Goal: Information Seeking & Learning: Learn about a topic

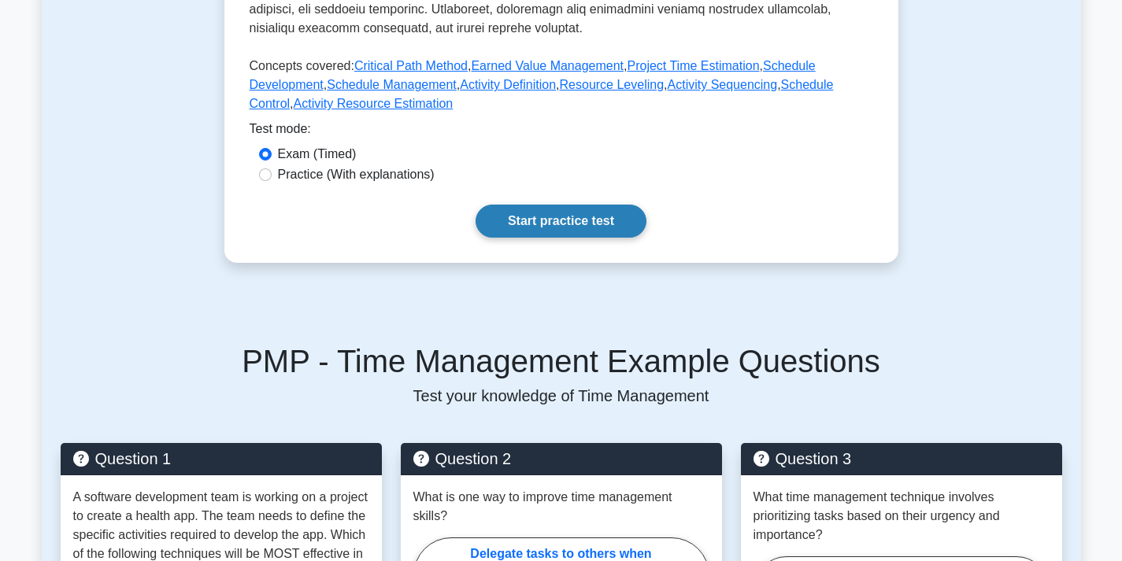
scroll to position [709, 0]
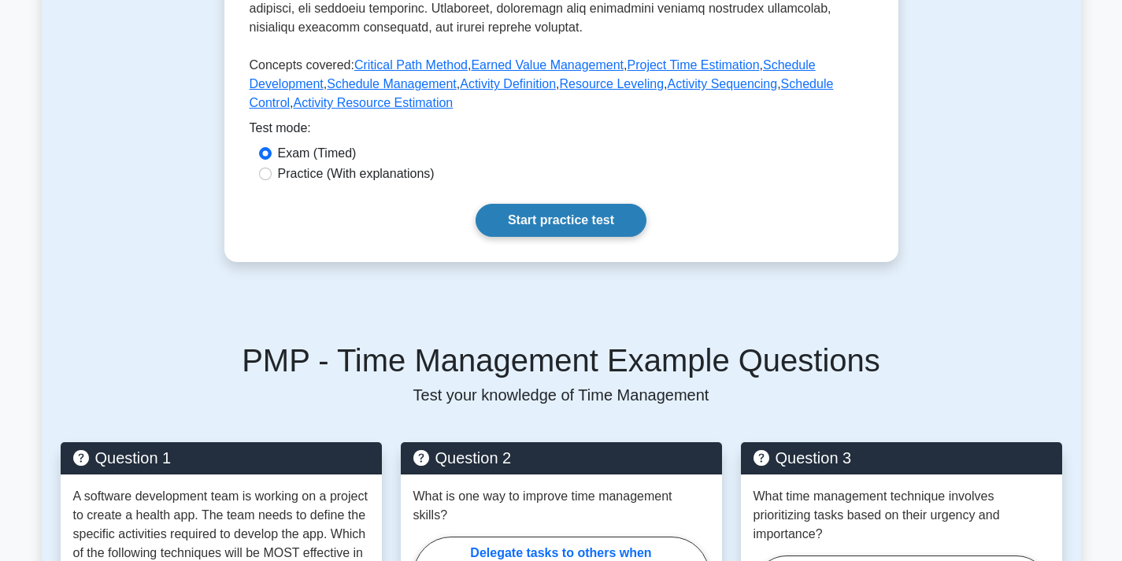
click at [543, 217] on link "Start practice test" at bounding box center [561, 220] width 171 height 33
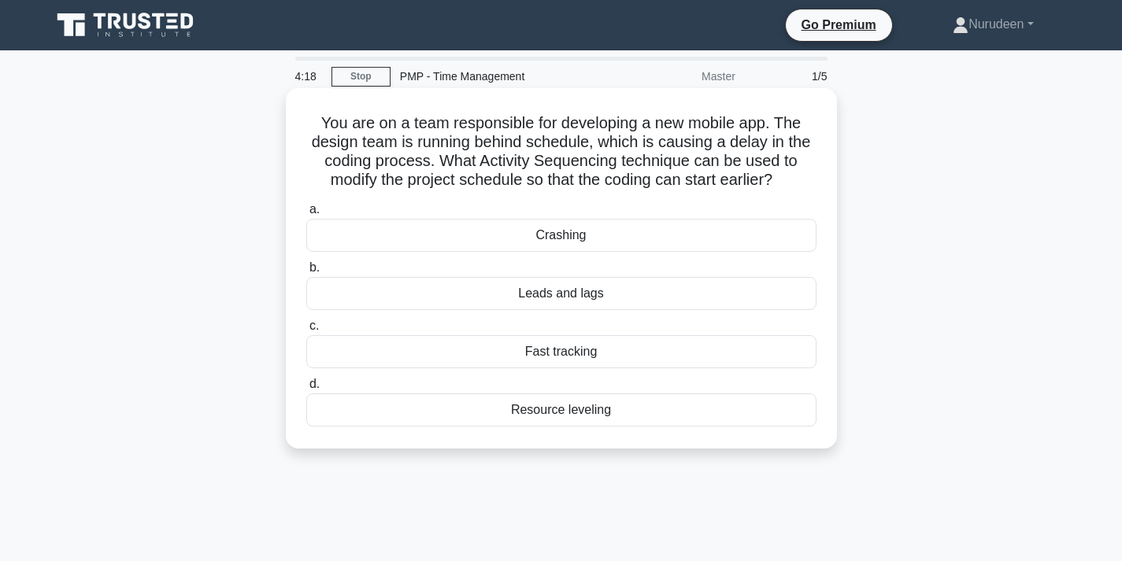
click at [590, 339] on div "Fast tracking" at bounding box center [561, 351] width 510 height 33
click at [306, 332] on input "c. Fast tracking" at bounding box center [306, 326] width 0 height 10
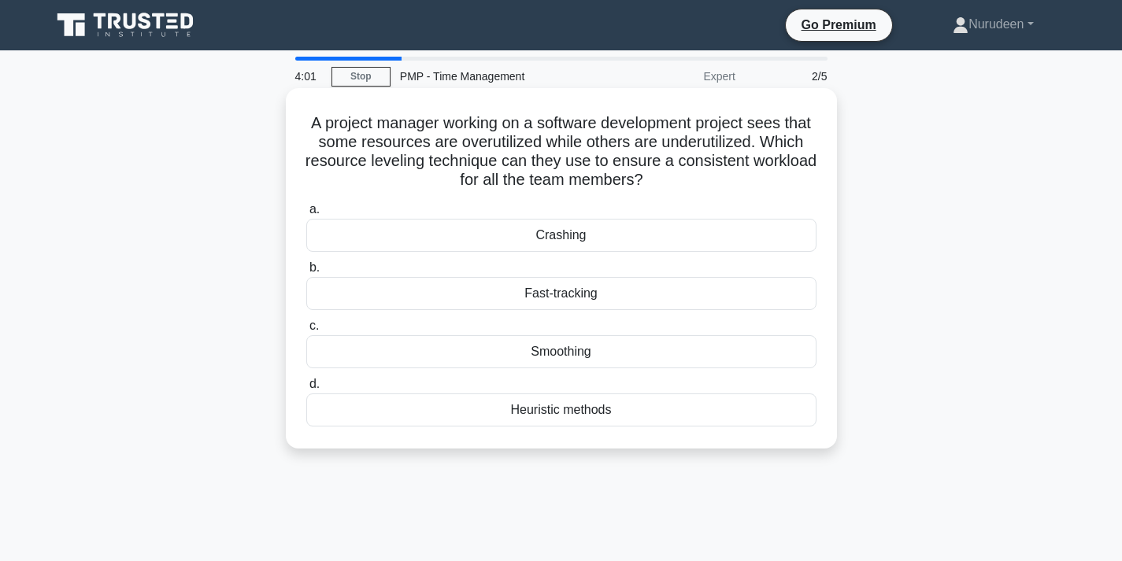
click at [595, 357] on div "Smoothing" at bounding box center [561, 351] width 510 height 33
click at [306, 332] on input "c. Smoothing" at bounding box center [306, 326] width 0 height 10
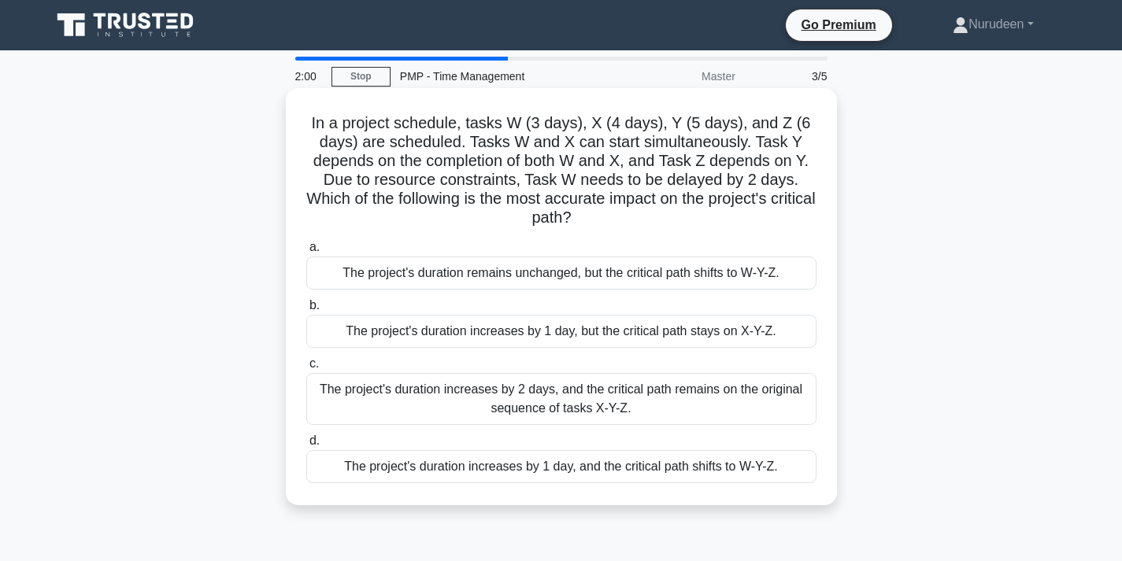
click at [667, 399] on div "The project's duration increases by 2 days, and the critical path remains on th…" at bounding box center [561, 399] width 510 height 52
click at [306, 369] on input "c. The project's duration increases by 2 days, and the critical path remains on…" at bounding box center [306, 364] width 0 height 10
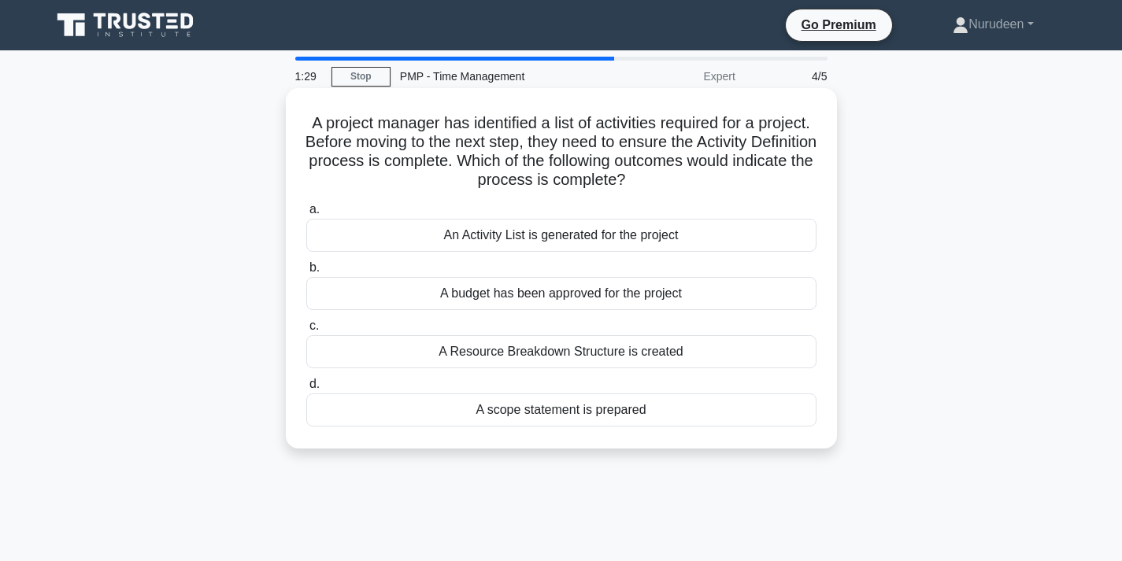
click at [562, 240] on div "An Activity List is generated for the project" at bounding box center [561, 235] width 510 height 33
click at [306, 215] on input "a. An Activity List is generated for the project" at bounding box center [306, 210] width 0 height 10
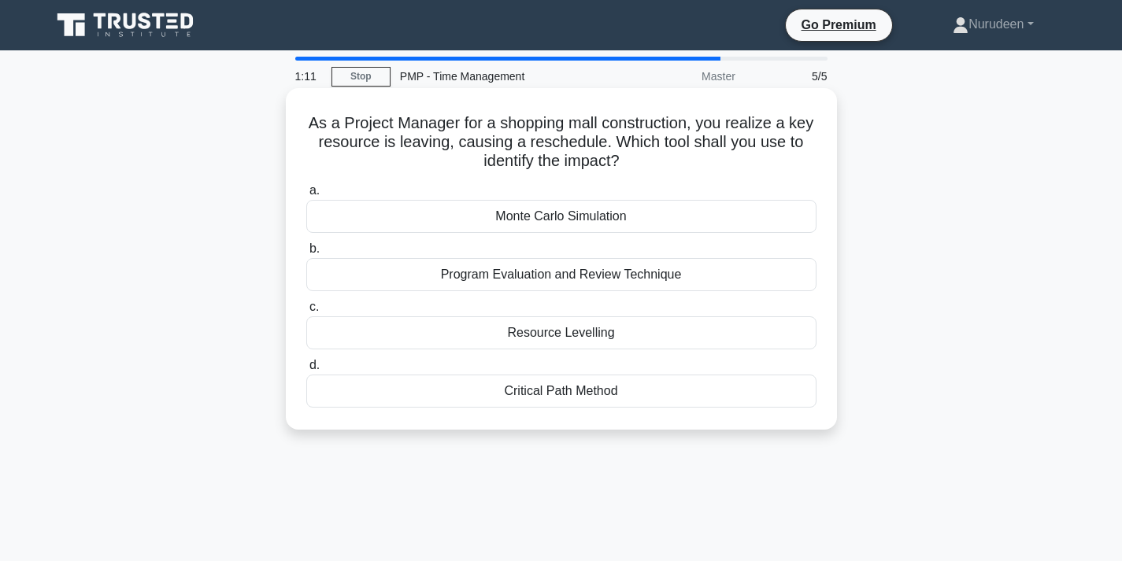
click at [596, 330] on div "Resource Levelling" at bounding box center [561, 333] width 510 height 33
click at [306, 313] on input "c. Resource Levelling" at bounding box center [306, 307] width 0 height 10
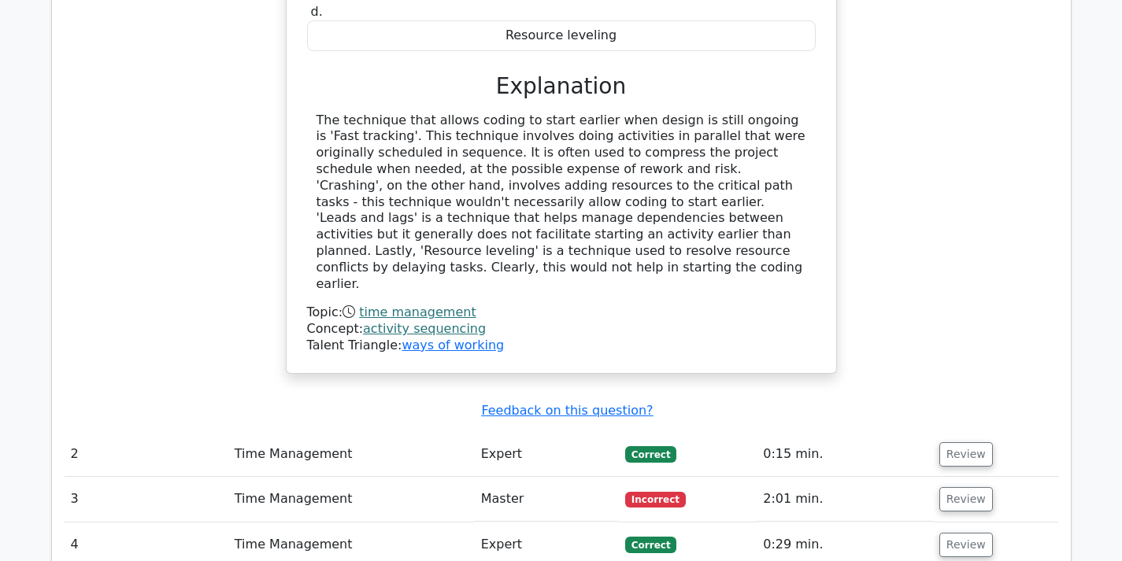
scroll to position [1654, 0]
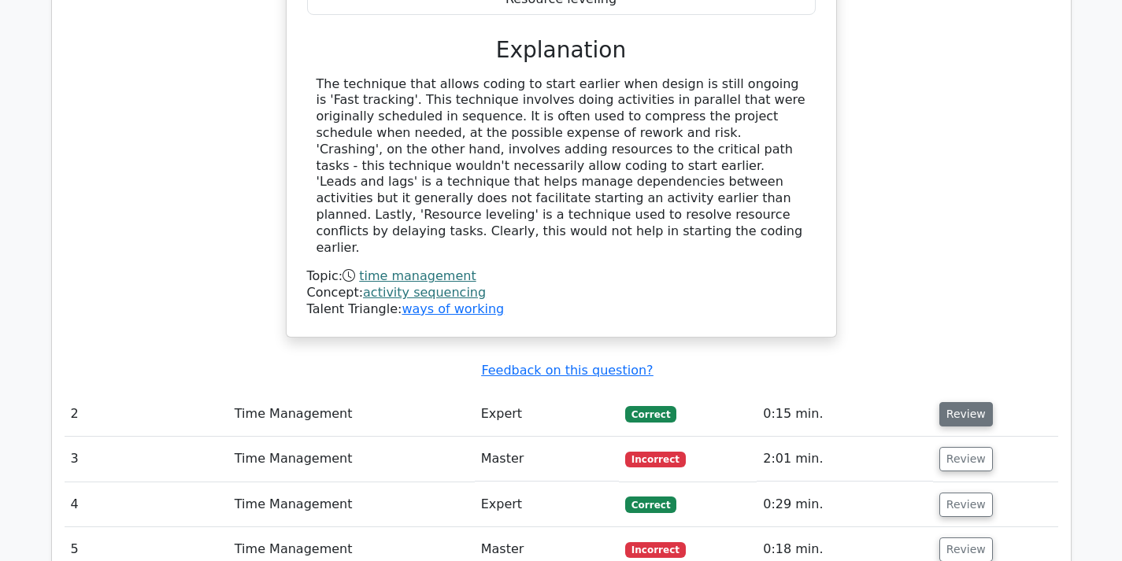
click at [954, 402] on button "Review" at bounding box center [966, 414] width 54 height 24
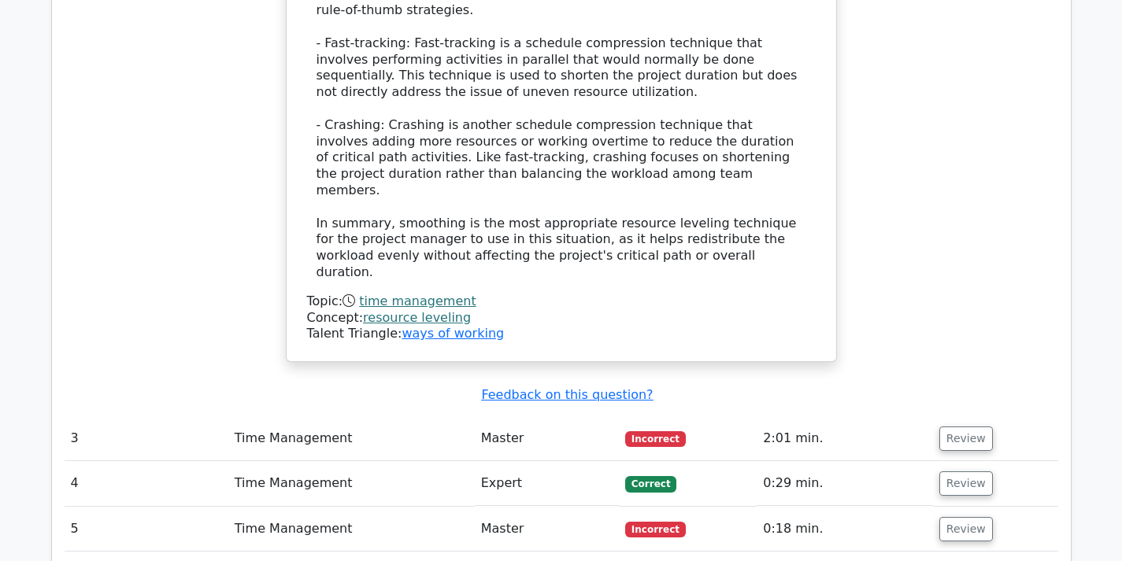
scroll to position [2756, 0]
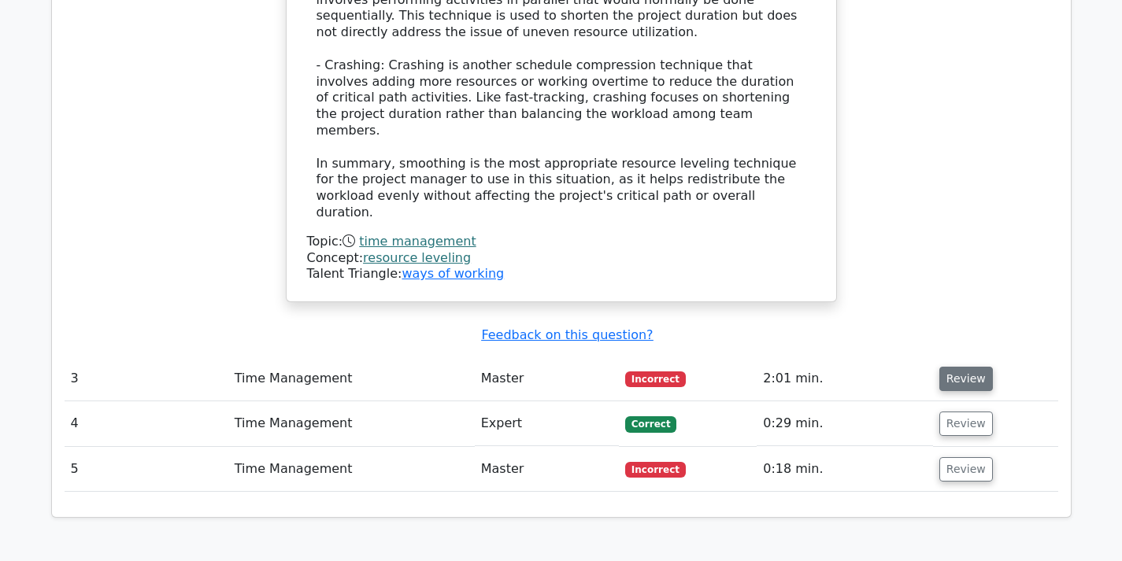
click at [950, 367] on button "Review" at bounding box center [966, 379] width 54 height 24
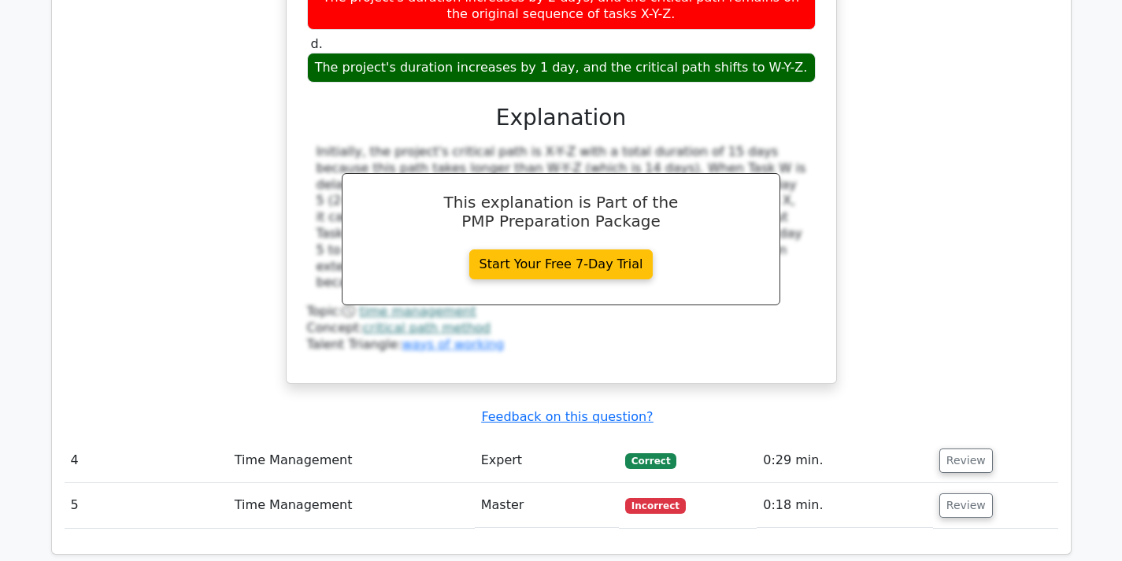
scroll to position [3465, 0]
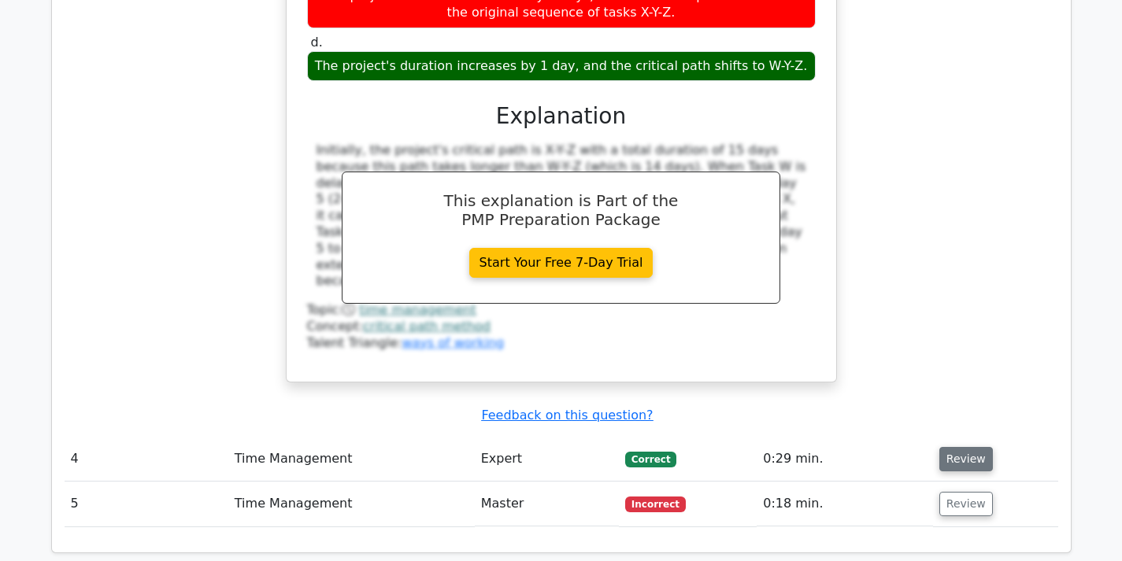
click at [962, 447] on button "Review" at bounding box center [966, 459] width 54 height 24
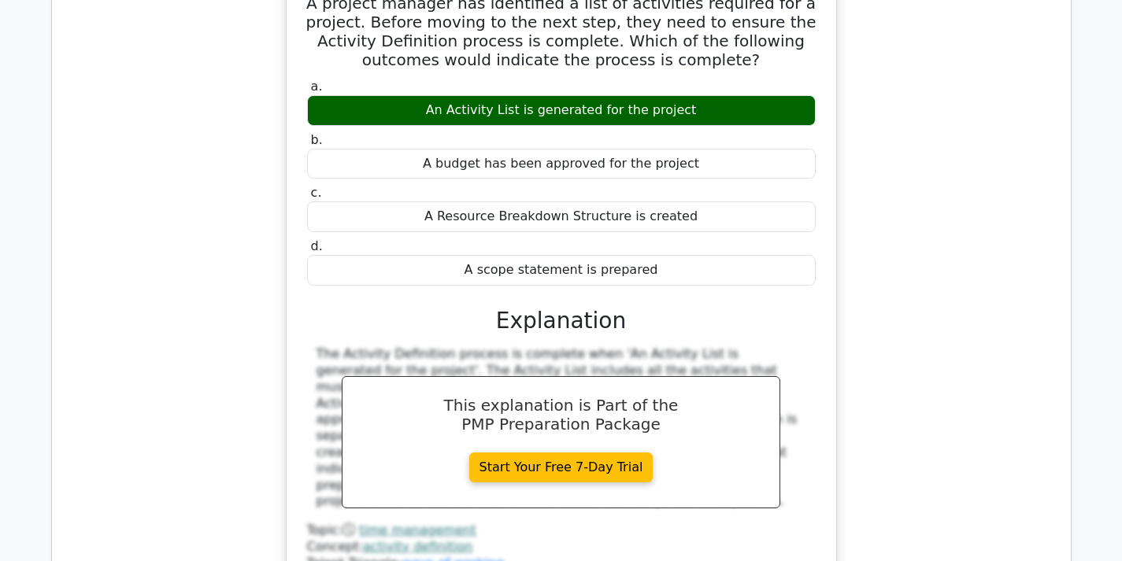
scroll to position [4016, 0]
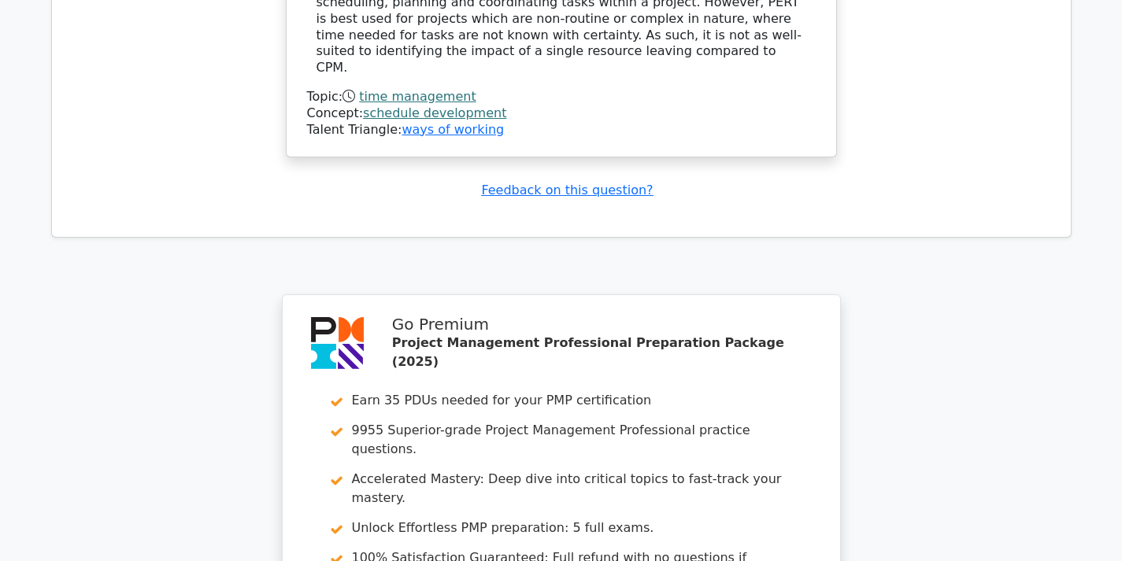
scroll to position [5547, 0]
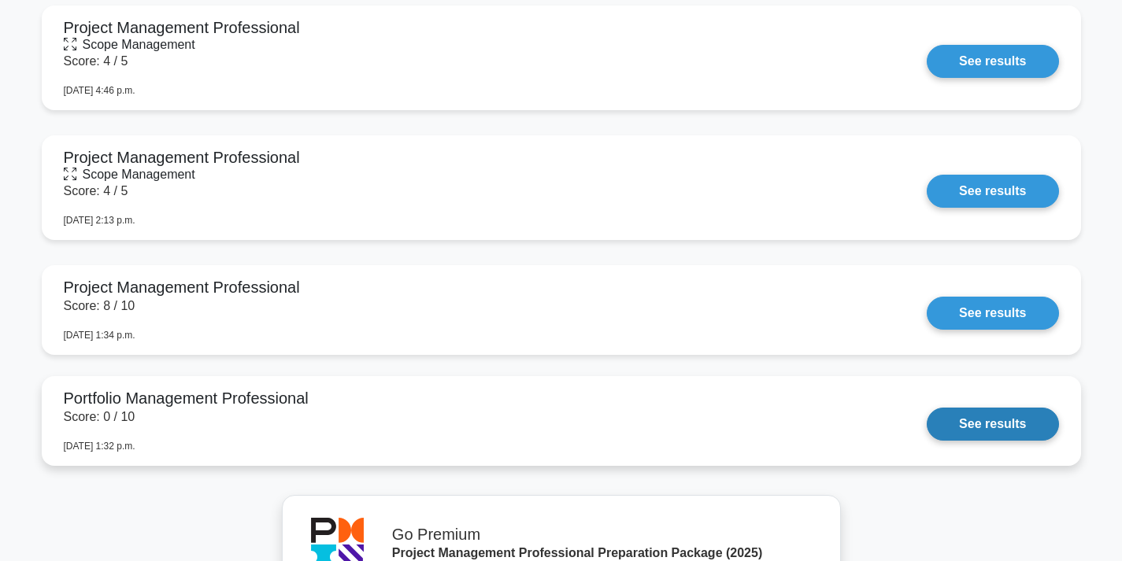
scroll to position [1969, 0]
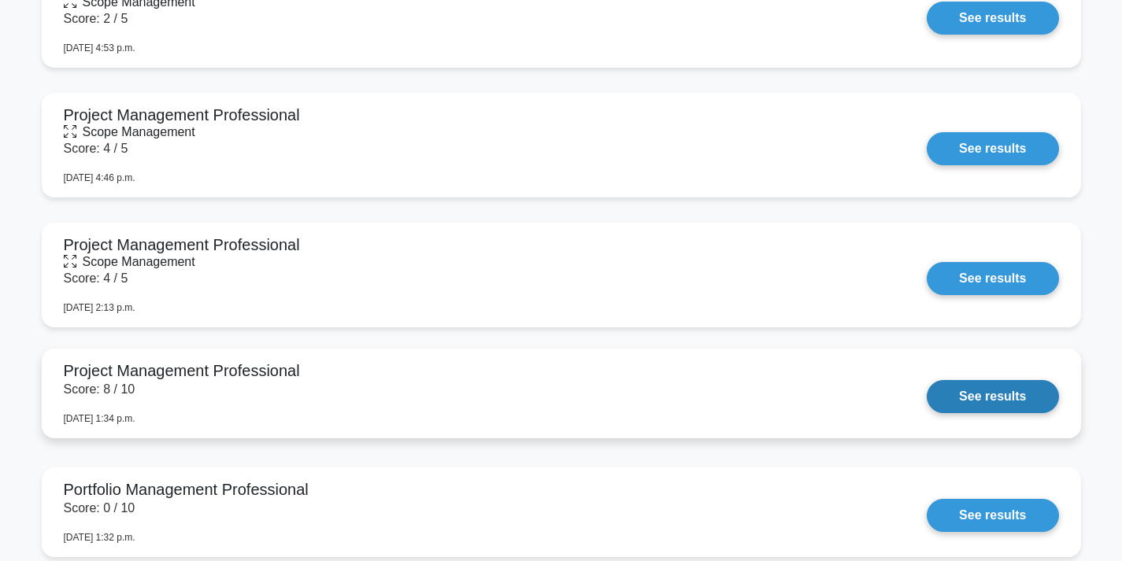
click at [995, 392] on link "See results" at bounding box center [993, 396] width 132 height 33
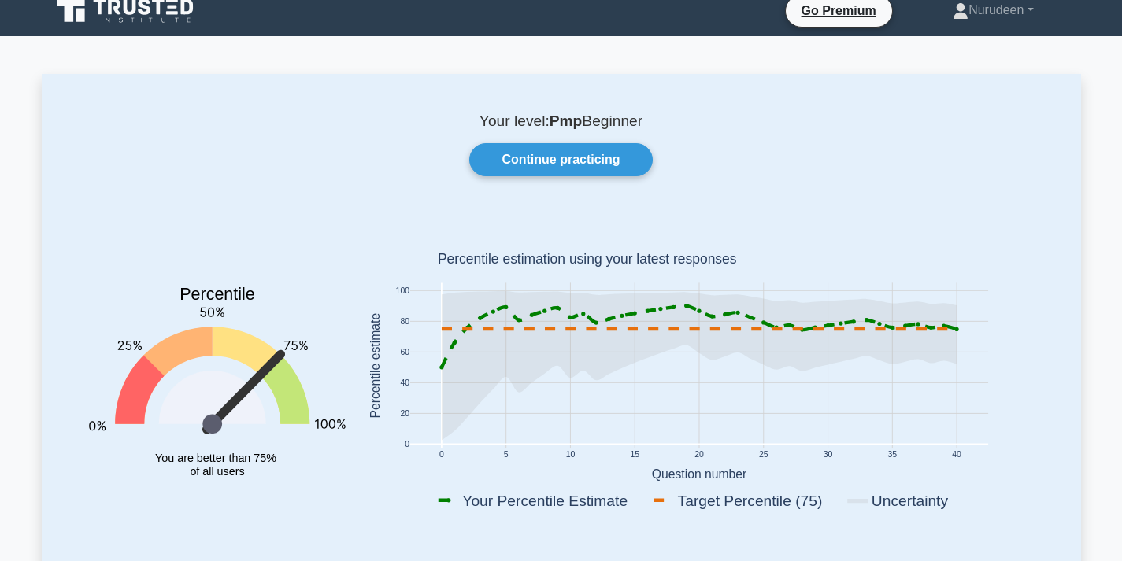
scroll to position [0, 0]
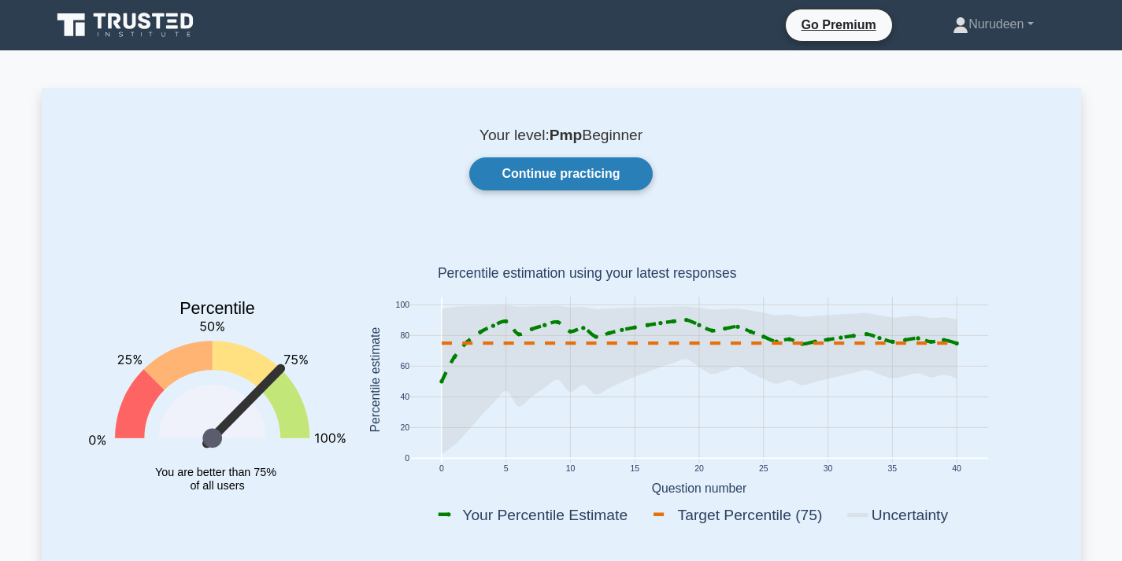
click at [576, 166] on link "Continue practicing" at bounding box center [560, 173] width 183 height 33
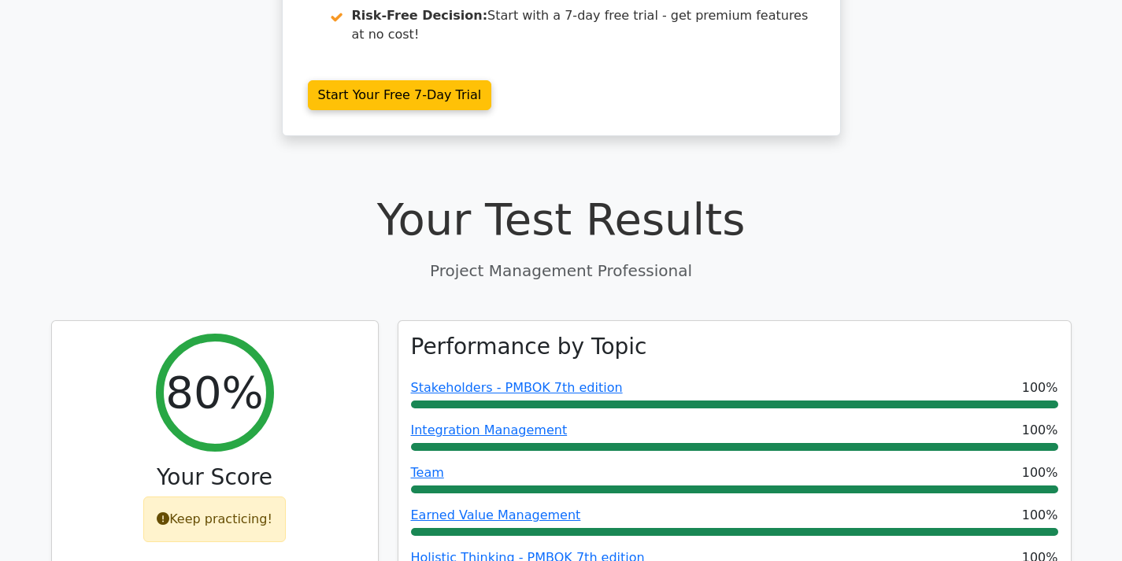
scroll to position [315, 0]
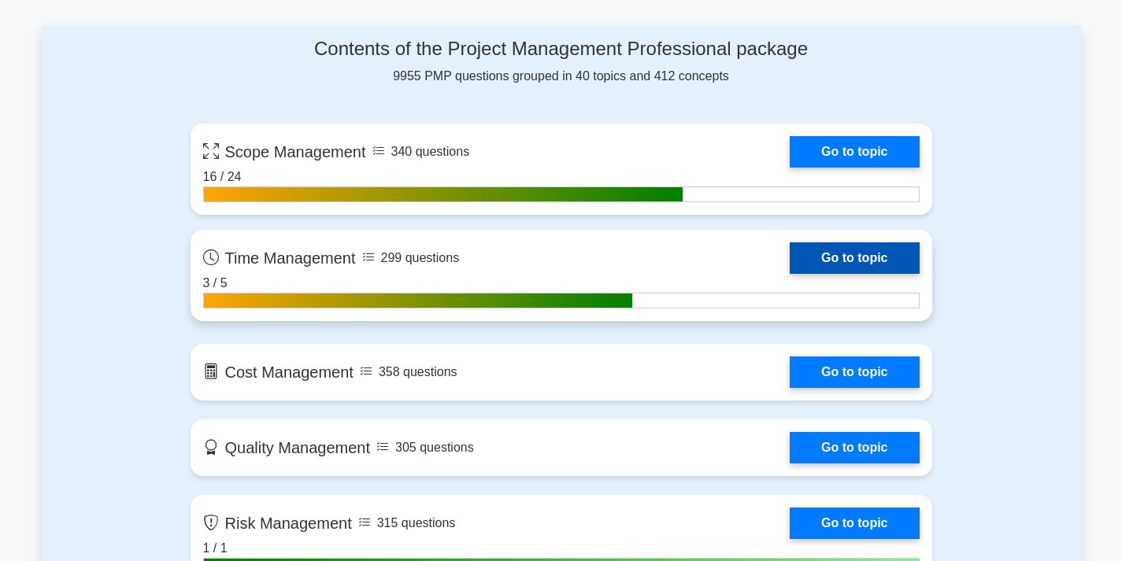
scroll to position [1102, 0]
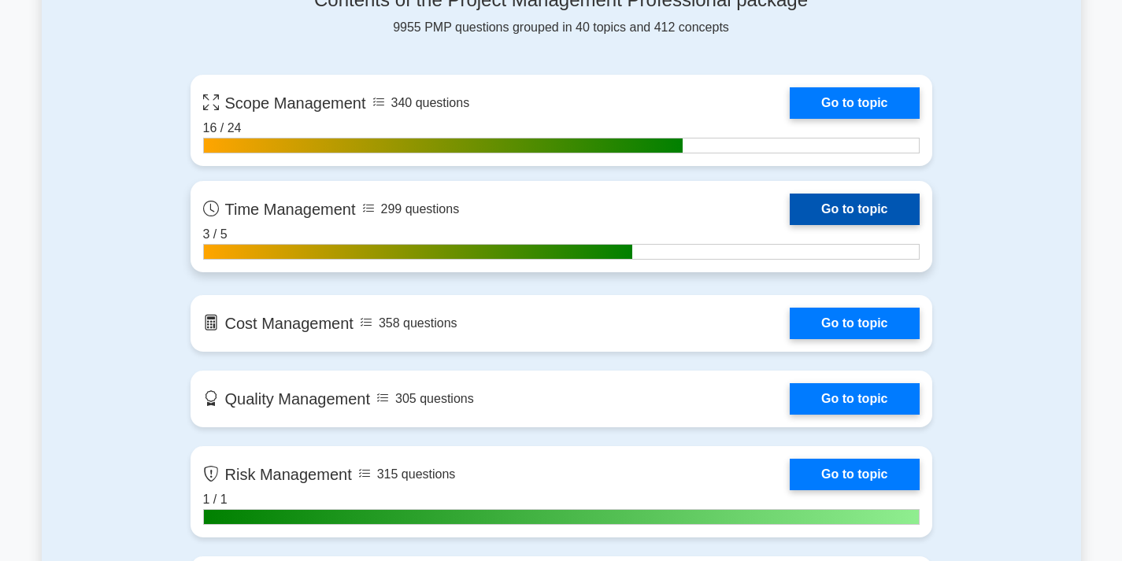
click at [790, 213] on link "Go to topic" at bounding box center [854, 209] width 129 height 31
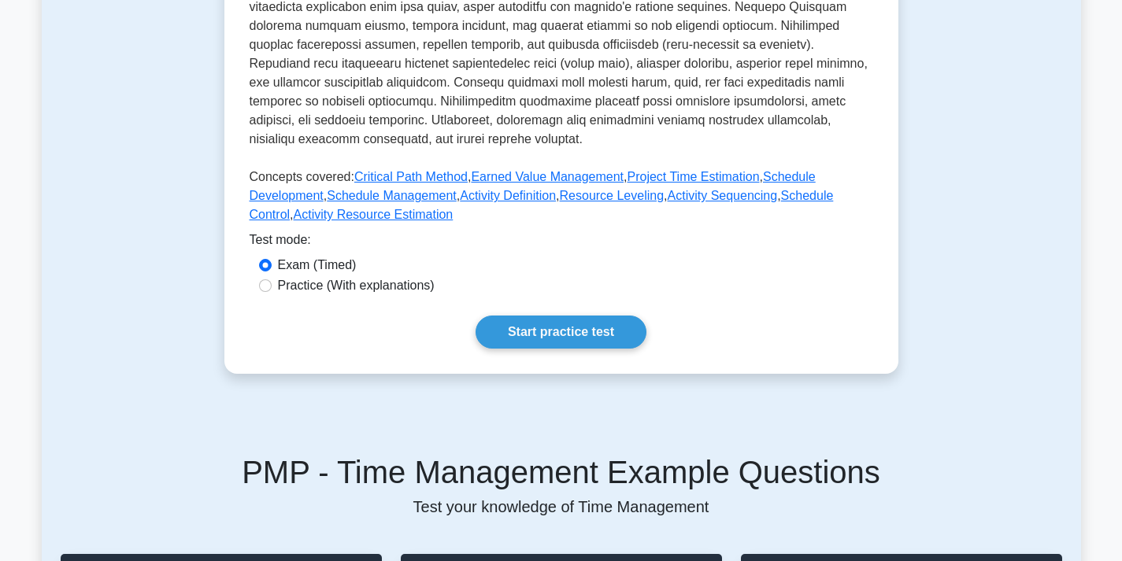
scroll to position [787, 0]
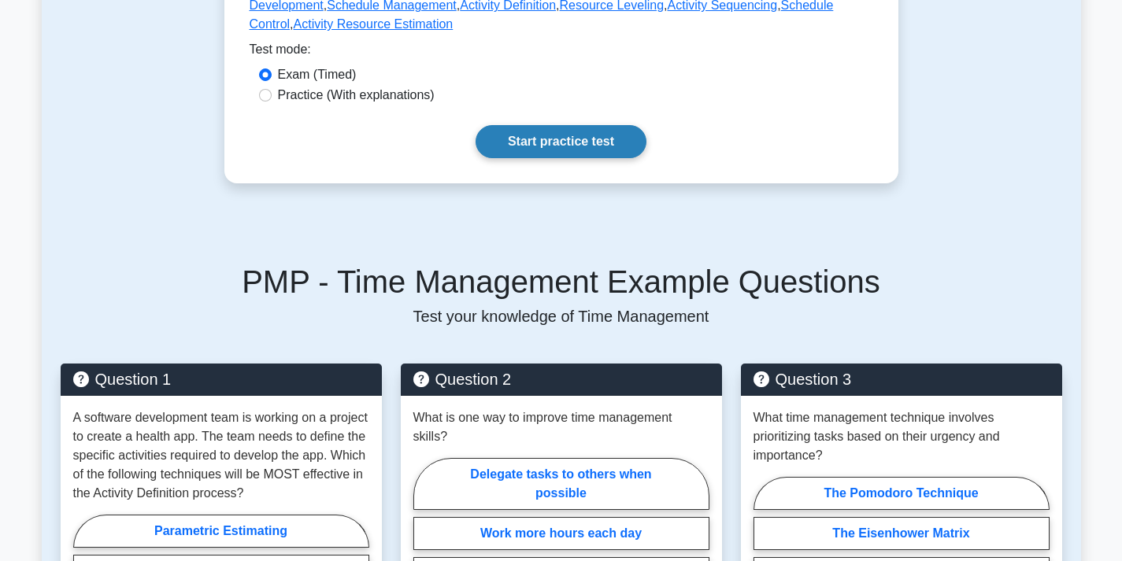
click at [554, 144] on link "Start practice test" at bounding box center [561, 141] width 171 height 33
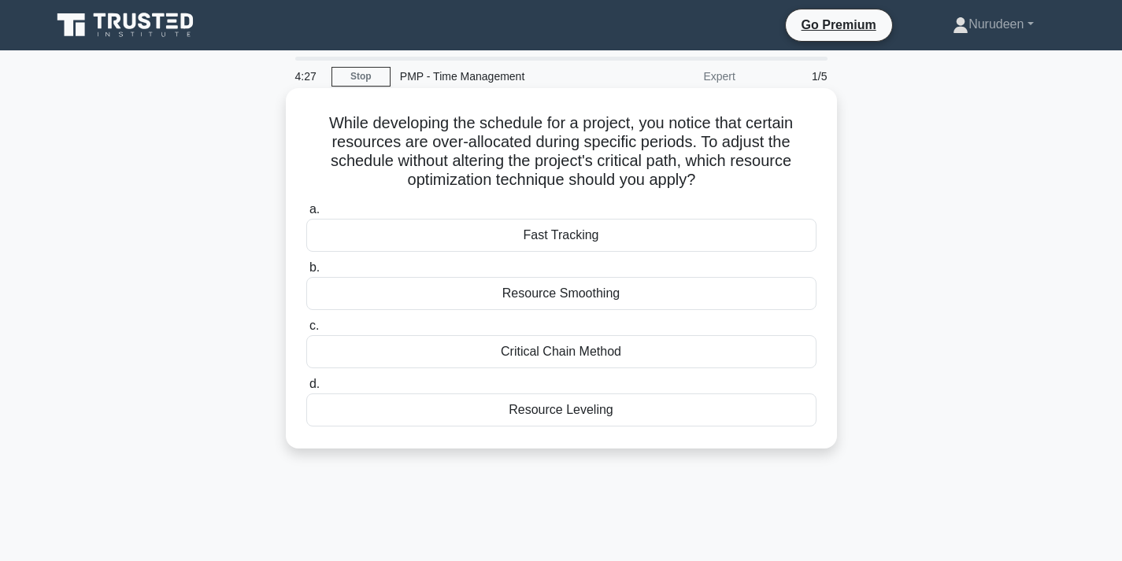
click at [565, 294] on div "Resource Smoothing" at bounding box center [561, 293] width 510 height 33
click at [306, 273] on input "b. Resource Smoothing" at bounding box center [306, 268] width 0 height 10
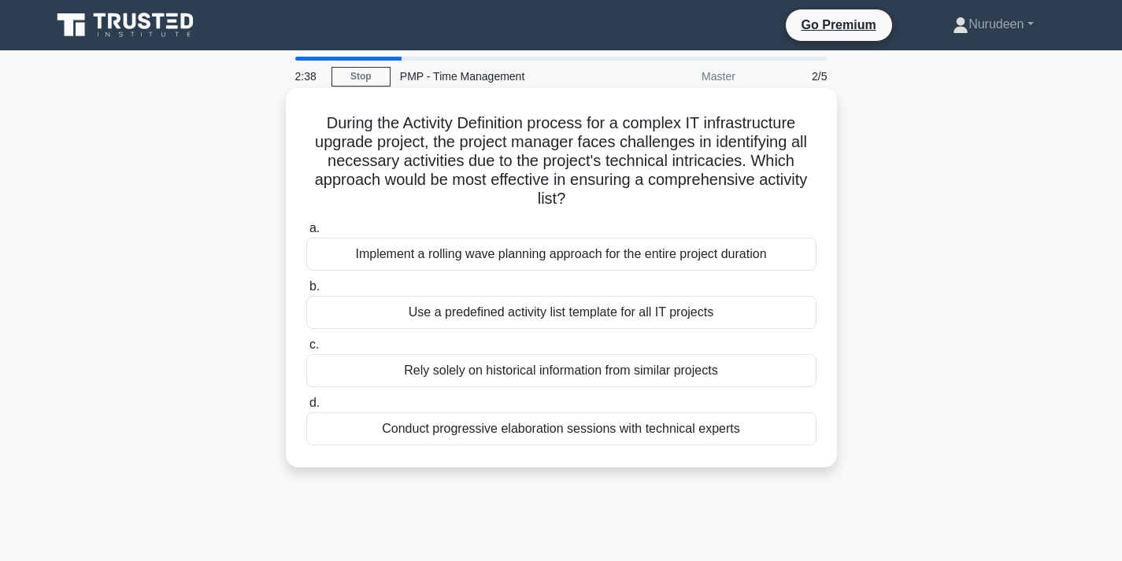
click at [526, 309] on div "Use a predefined activity list template for all IT projects" at bounding box center [561, 312] width 510 height 33
click at [306, 292] on input "b. Use a predefined activity list template for all IT projects" at bounding box center [306, 287] width 0 height 10
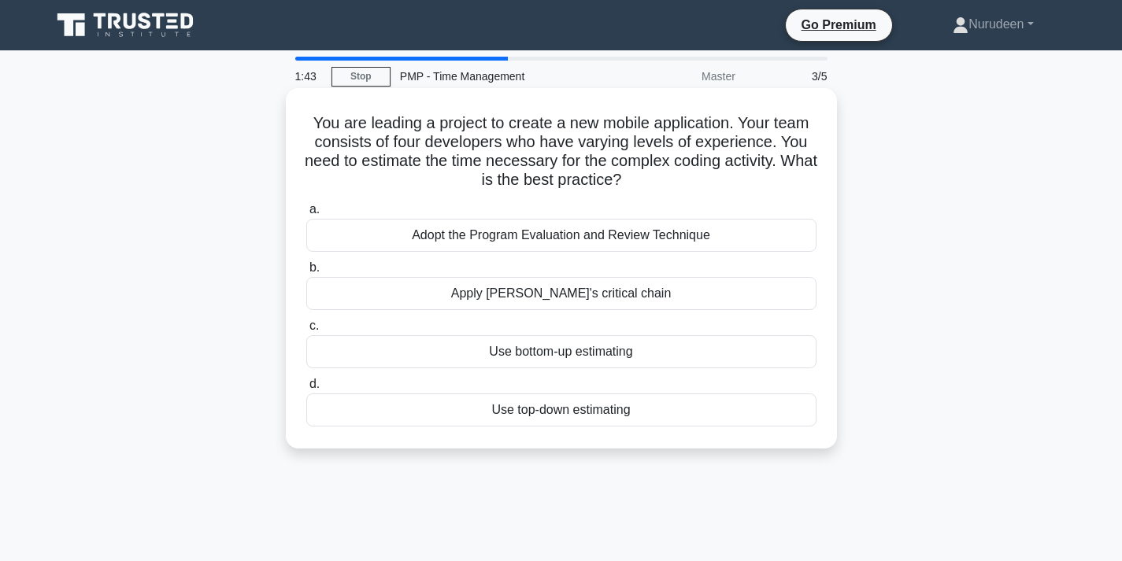
click at [572, 354] on div "Use bottom-up estimating" at bounding box center [561, 351] width 510 height 33
click at [306, 332] on input "c. Use bottom-up estimating" at bounding box center [306, 326] width 0 height 10
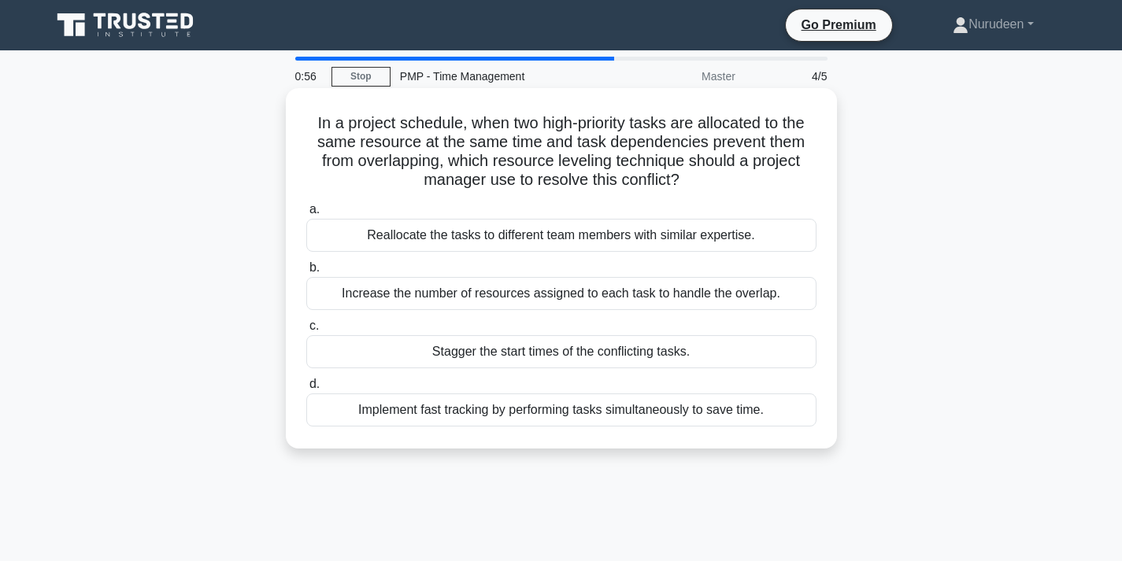
click at [537, 415] on div "Implement fast tracking by performing tasks simultaneously to save time." at bounding box center [561, 410] width 510 height 33
click at [306, 390] on input "d. Implement fast tracking by performing tasks simultaneously to save time." at bounding box center [306, 385] width 0 height 10
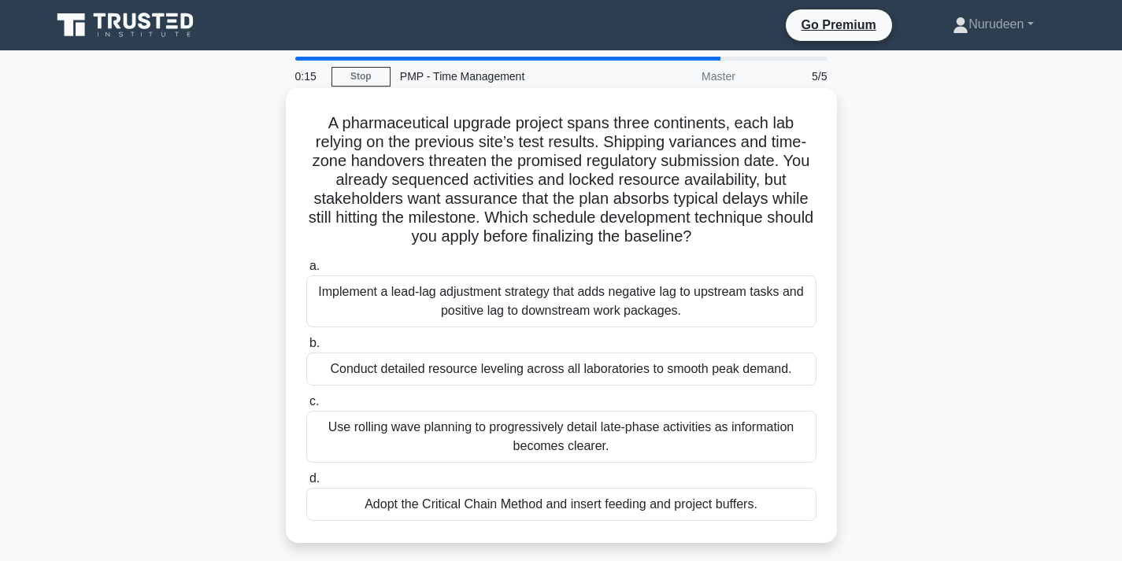
click at [447, 298] on div "Implement a lead-lag adjustment strategy that adds negative lag to upstream tas…" at bounding box center [561, 302] width 510 height 52
click at [306, 272] on input "a. Implement a lead-lag adjustment strategy that adds negative lag to upstream …" at bounding box center [306, 266] width 0 height 10
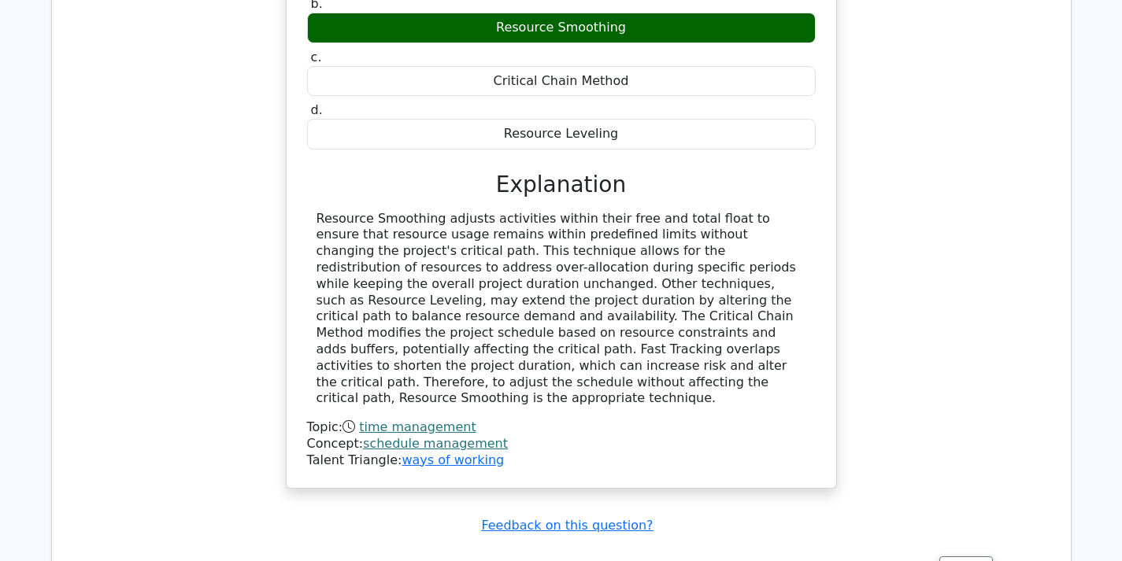
scroll to position [1654, 0]
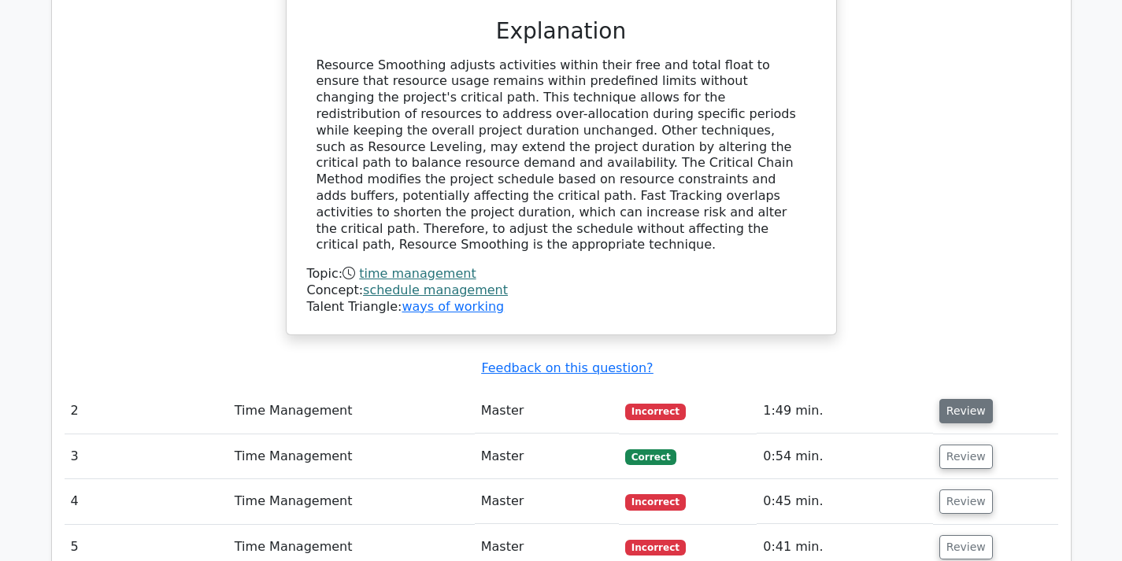
click at [964, 399] on button "Review" at bounding box center [966, 411] width 54 height 24
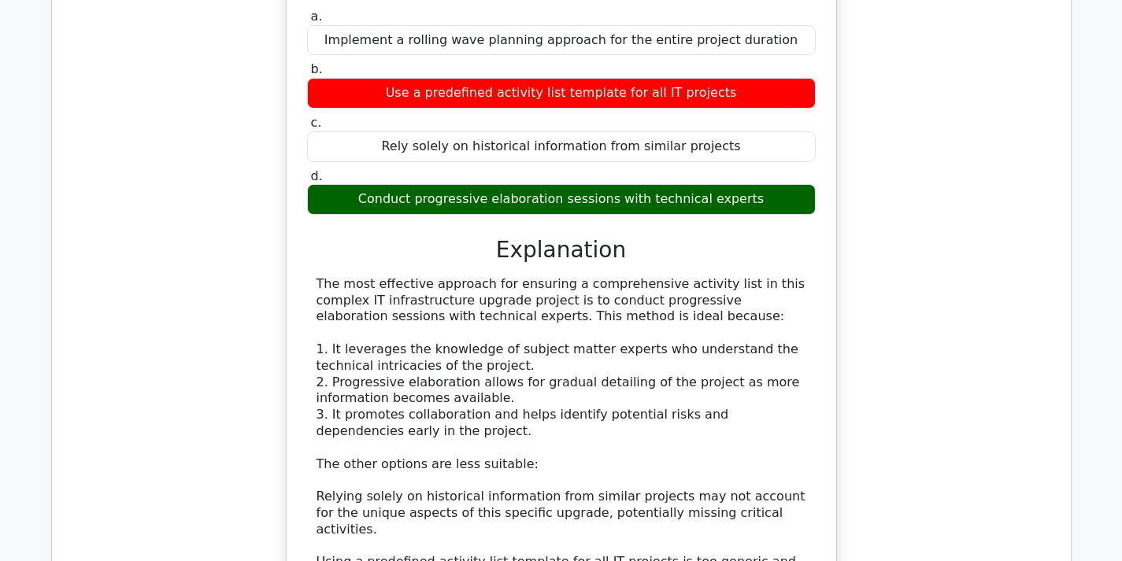
scroll to position [2520, 0]
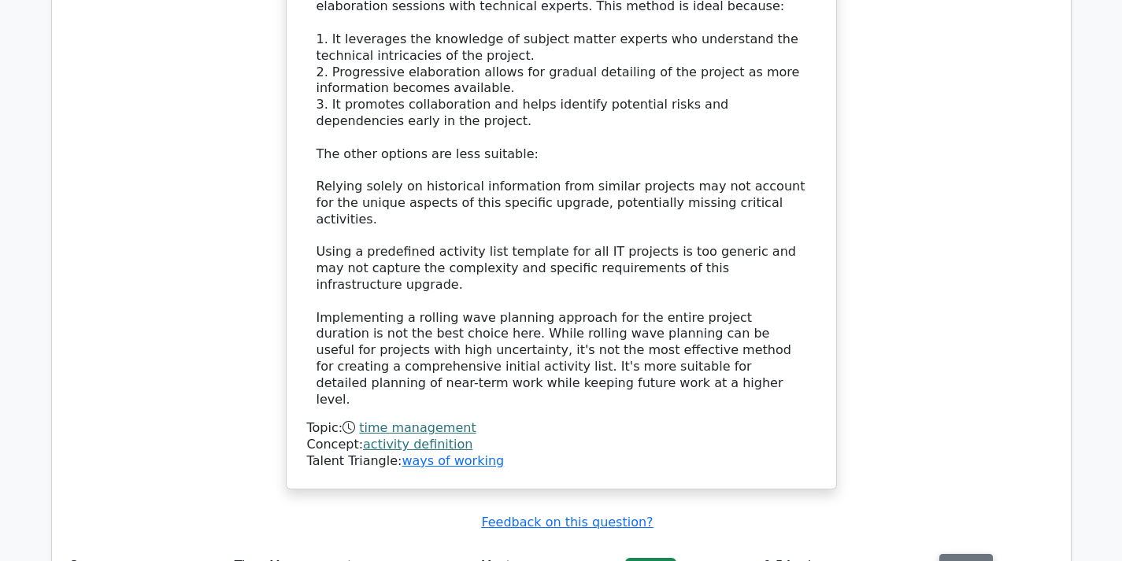
click at [965, 554] on button "Review" at bounding box center [966, 566] width 54 height 24
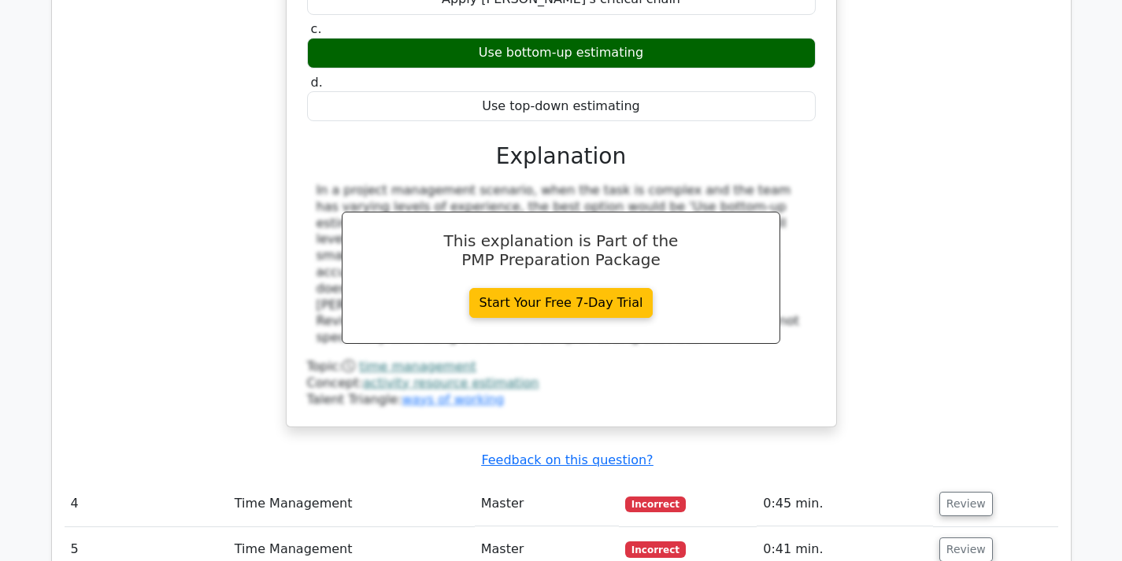
scroll to position [3386, 0]
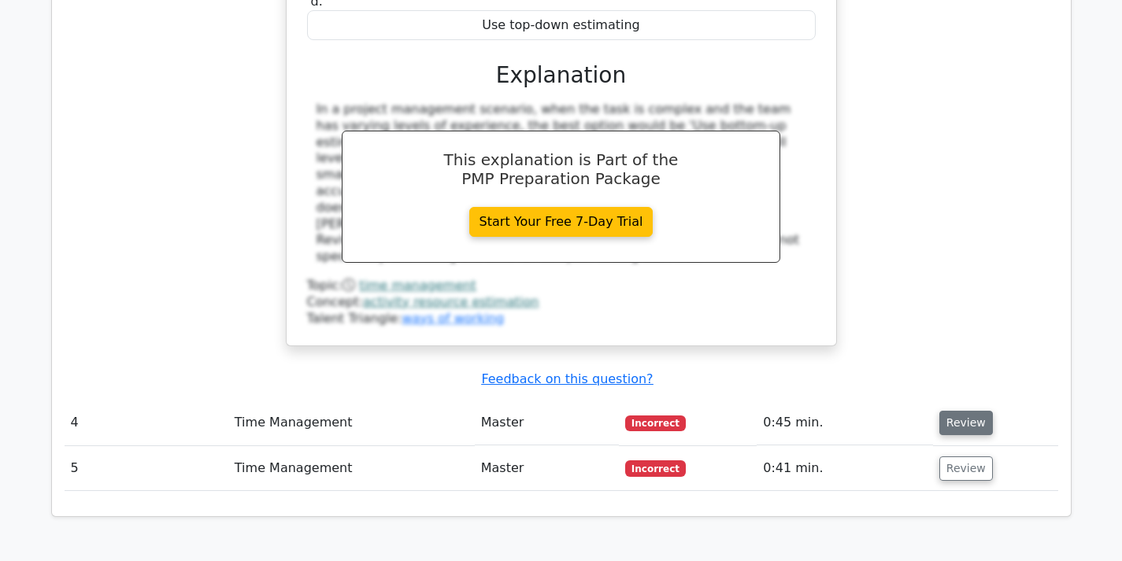
click at [959, 411] on button "Review" at bounding box center [966, 423] width 54 height 24
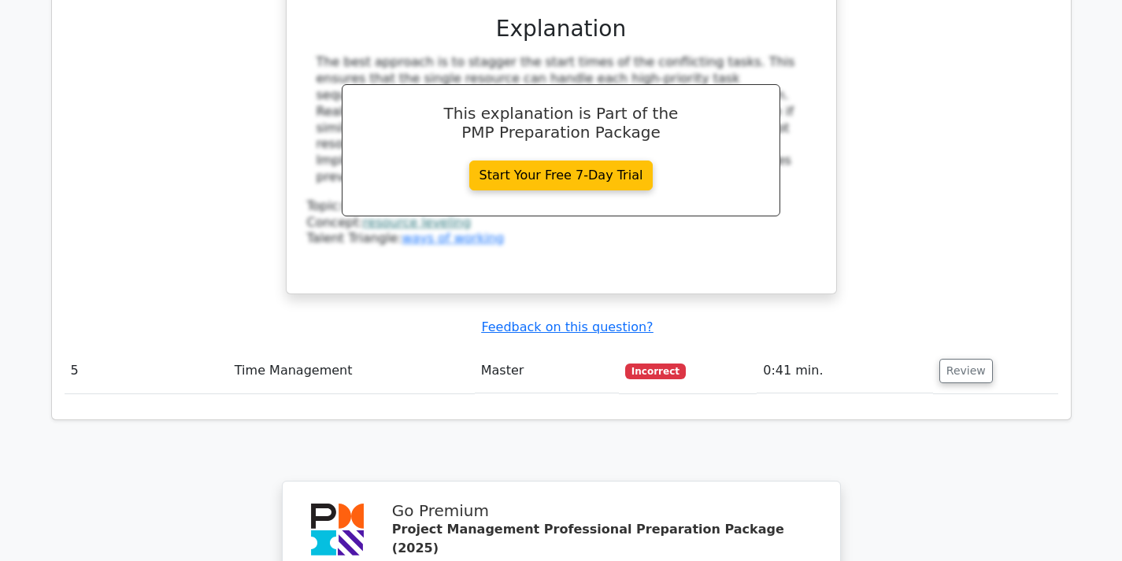
scroll to position [4174, 0]
click at [951, 358] on button "Review" at bounding box center [966, 370] width 54 height 24
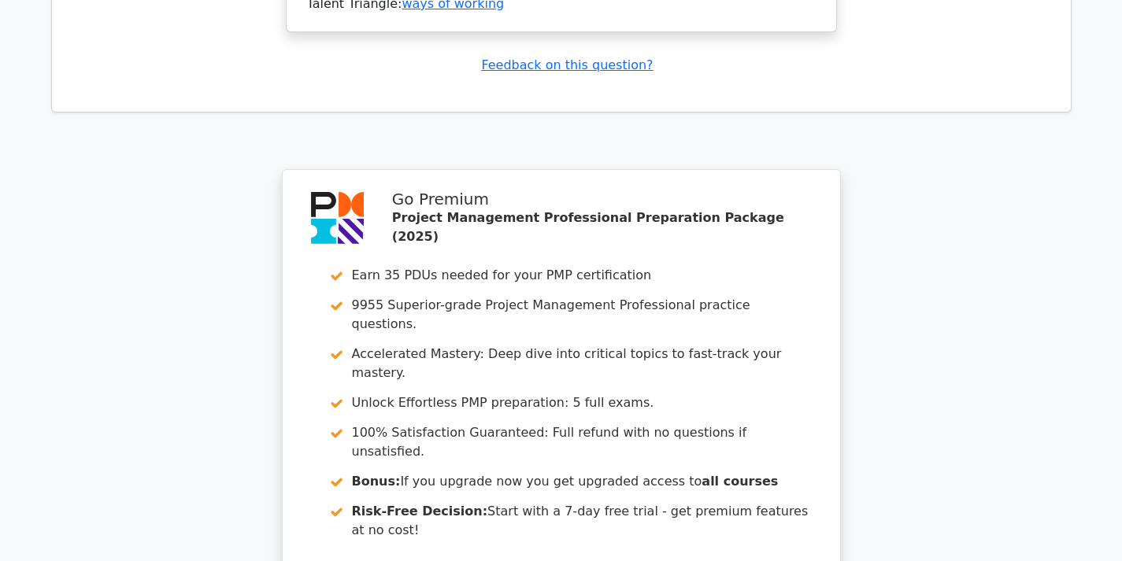
scroll to position [5522, 0]
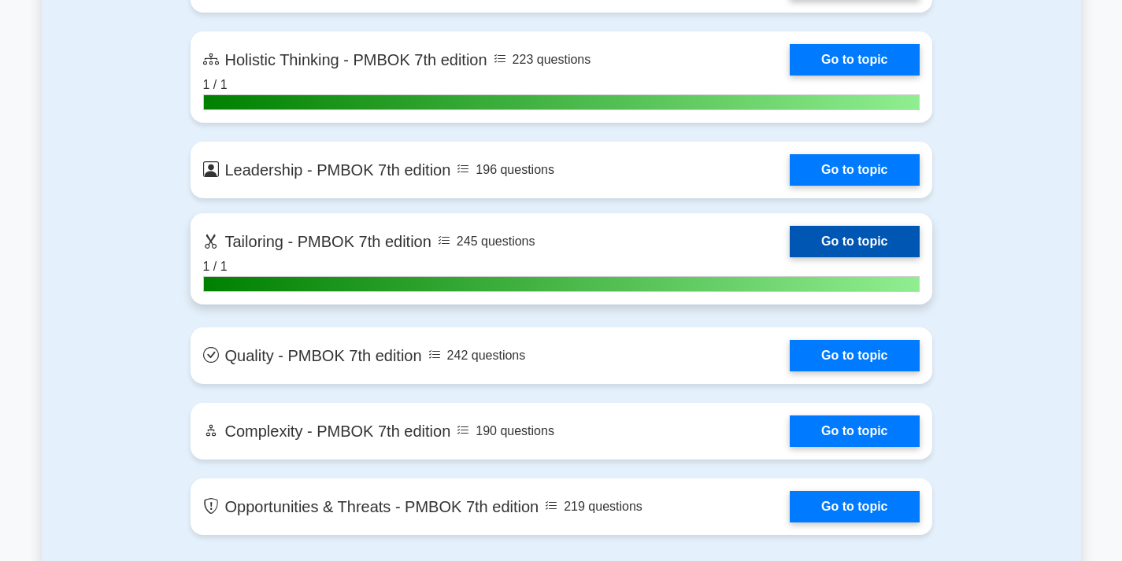
scroll to position [4174, 0]
